Goal: Task Accomplishment & Management: Manage account settings

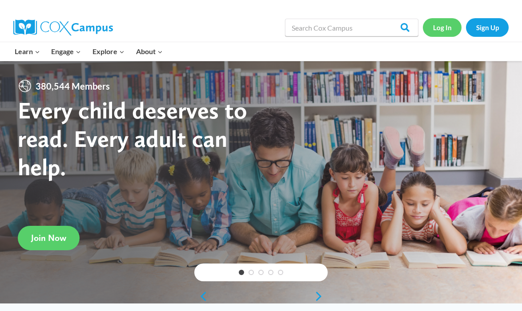
click at [445, 29] on link "Log In" at bounding box center [442, 27] width 39 height 18
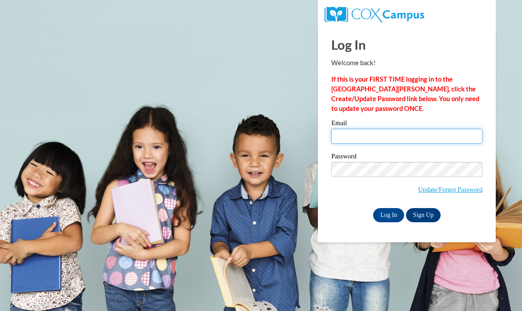
click at [363, 136] on input "Email" at bounding box center [406, 136] width 151 height 15
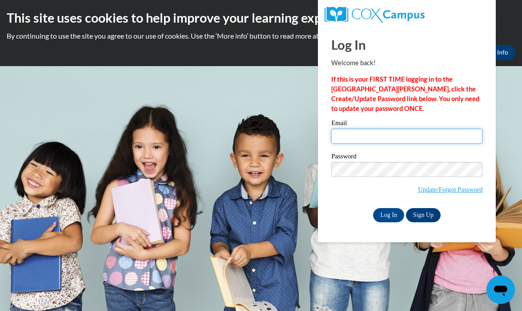
type input "kira_cooper@dekalbschoolsga.org"
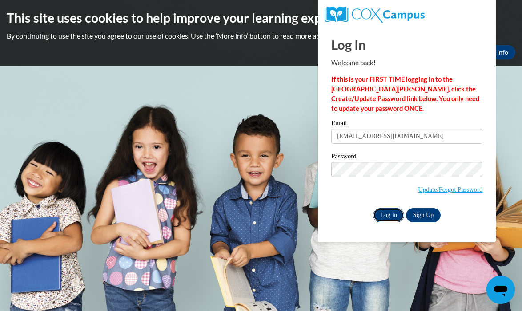
click at [387, 213] on input "Log In" at bounding box center [388, 215] width 31 height 14
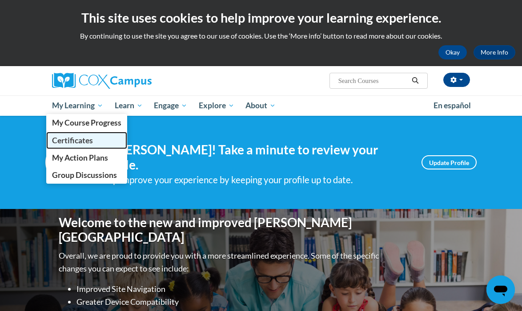
click at [79, 136] on span "Certificates" at bounding box center [72, 140] width 41 height 9
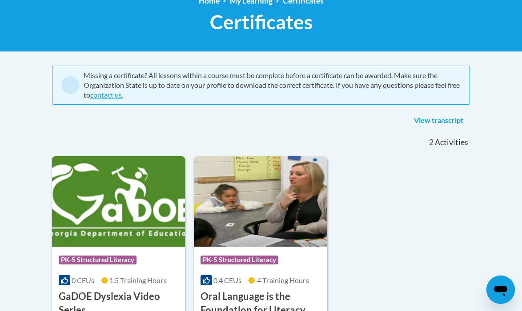
scroll to position [131, 0]
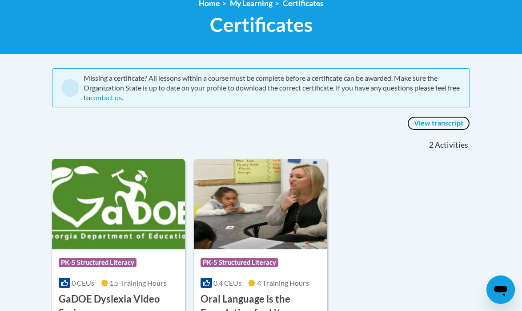
click at [423, 123] on link "View transcript" at bounding box center [438, 123] width 63 height 14
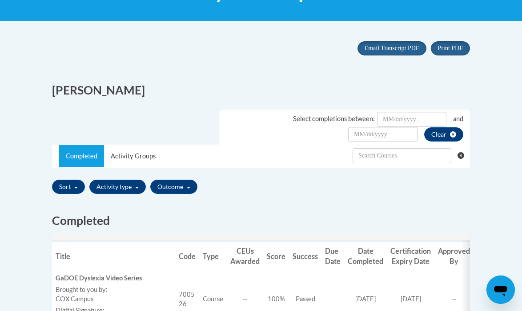
scroll to position [163, 0]
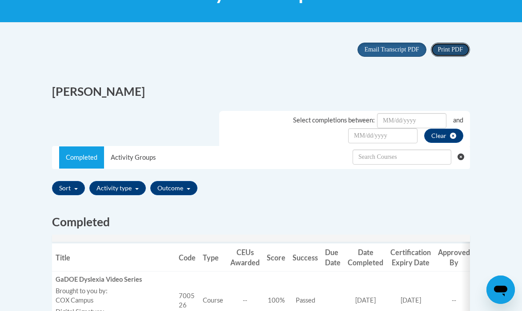
click at [455, 52] on span "Print PDF" at bounding box center [450, 49] width 25 height 7
click at [440, 54] on button "Print PDF" at bounding box center [450, 50] width 39 height 14
